Goal: Navigation & Orientation: Go to known website

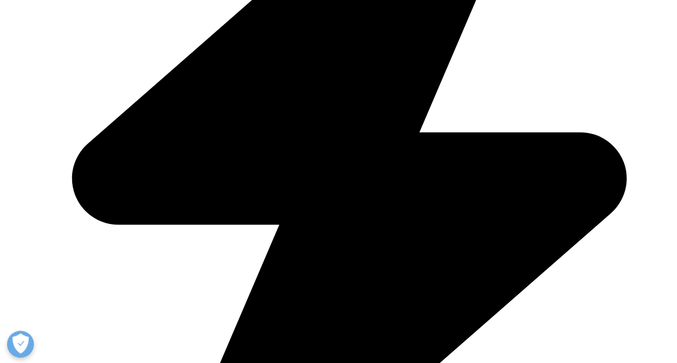
scroll to position [323, 0]
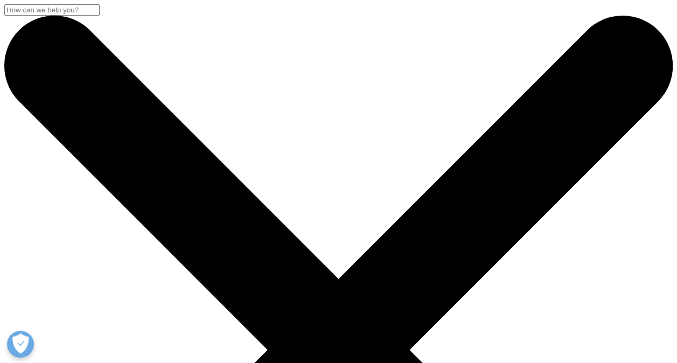
scroll to position [340, 635]
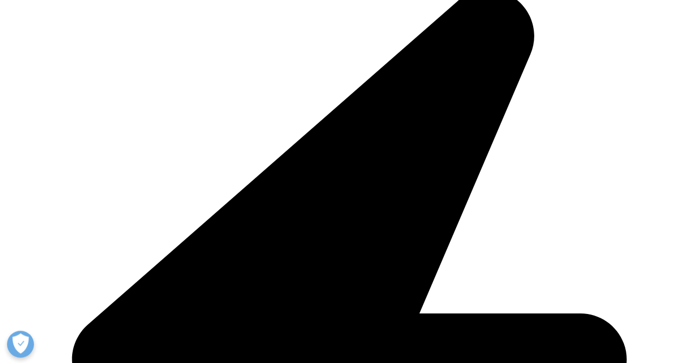
scroll to position [2046, 0]
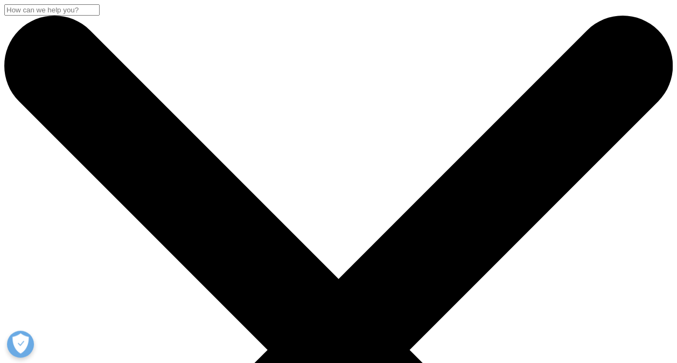
scroll to position [172, 635]
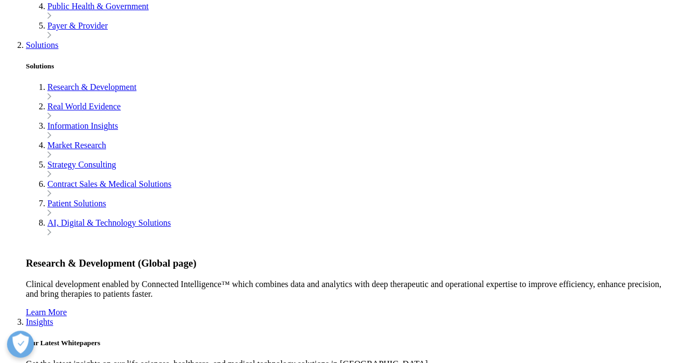
scroll to position [754, 0]
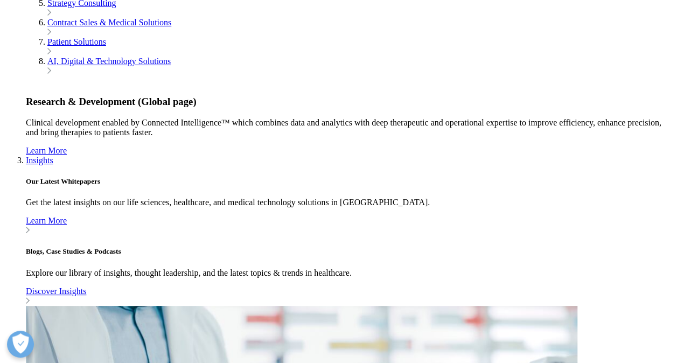
scroll to position [1035, 0]
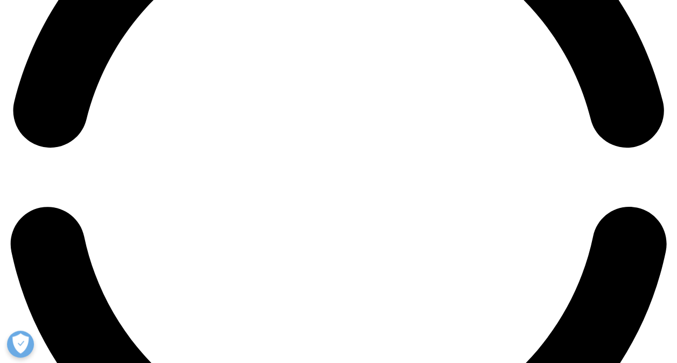
scroll to position [1131, 0]
